Goal: Task Accomplishment & Management: Use online tool/utility

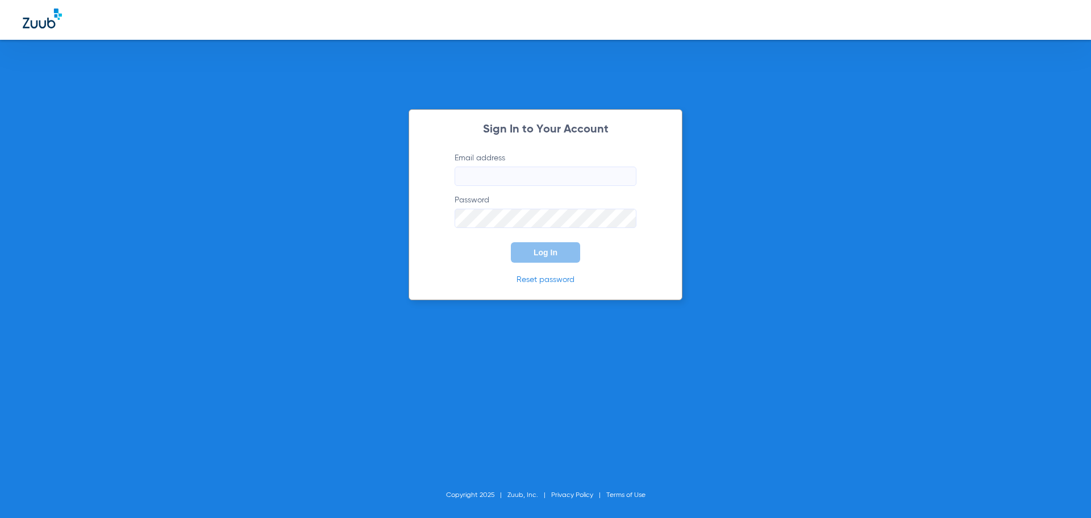
type input "[EMAIL_ADDRESS][DOMAIN_NAME]"
click at [527, 258] on button "Log In" at bounding box center [545, 252] width 69 height 20
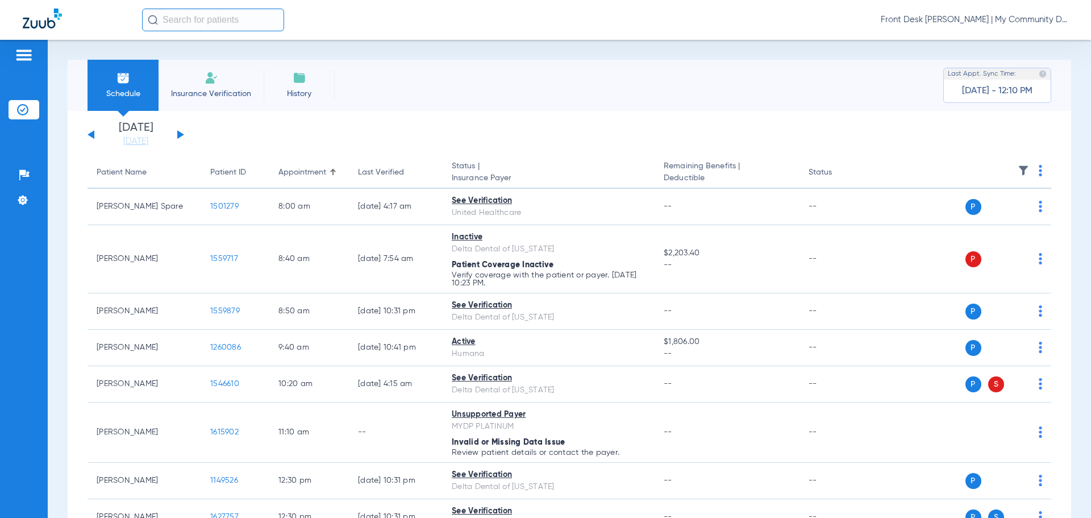
click at [237, 24] on input "text" at bounding box center [213, 20] width 142 height 23
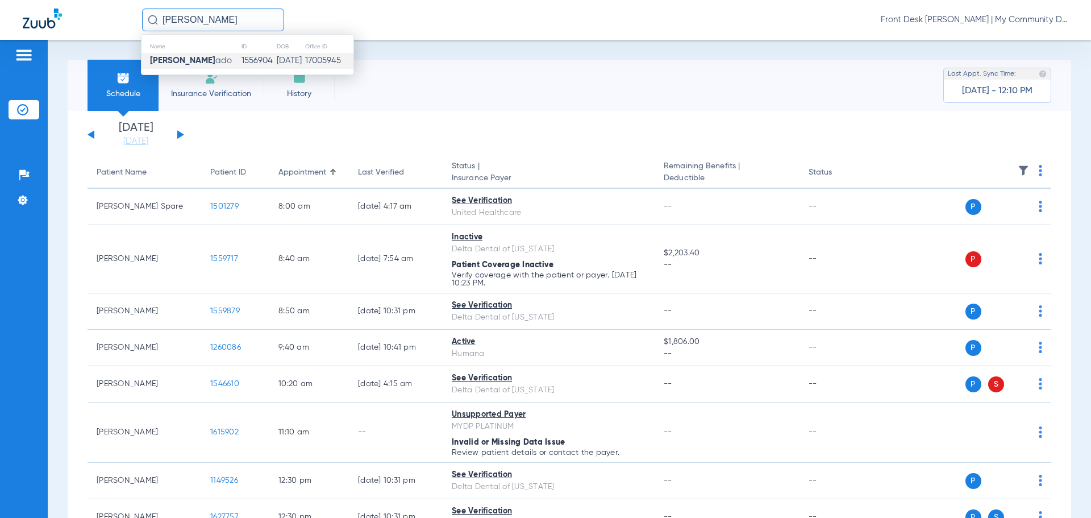
type input "[PERSON_NAME]"
click at [241, 59] on td "1556904" at bounding box center [258, 61] width 35 height 16
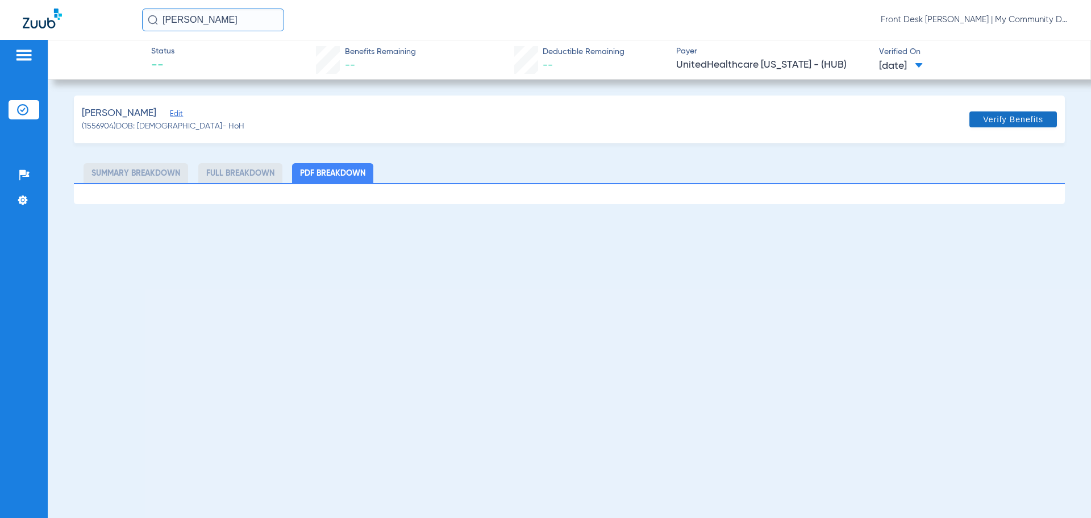
click at [1021, 120] on span "Verify Benefits" at bounding box center [1013, 119] width 60 height 9
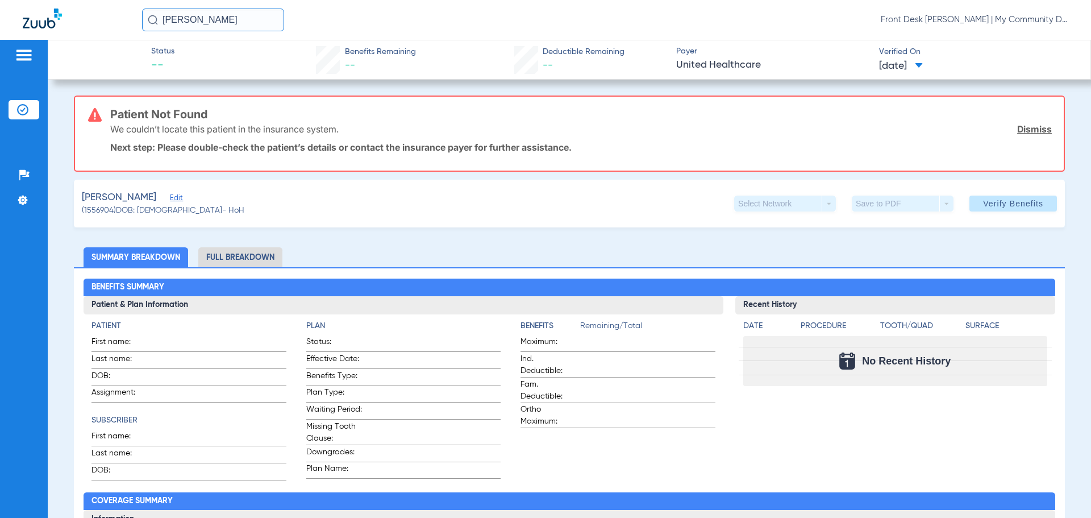
click at [229, 251] on li "Full Breakdown" at bounding box center [240, 257] width 84 height 20
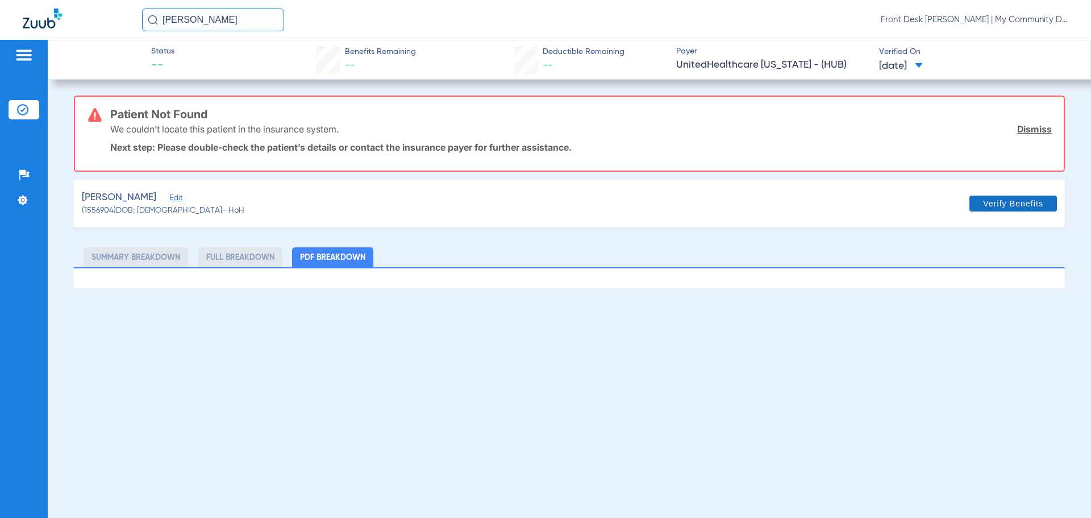
click at [1021, 199] on span "Verify Benefits" at bounding box center [1013, 203] width 60 height 9
